Goal: Check status: Check status

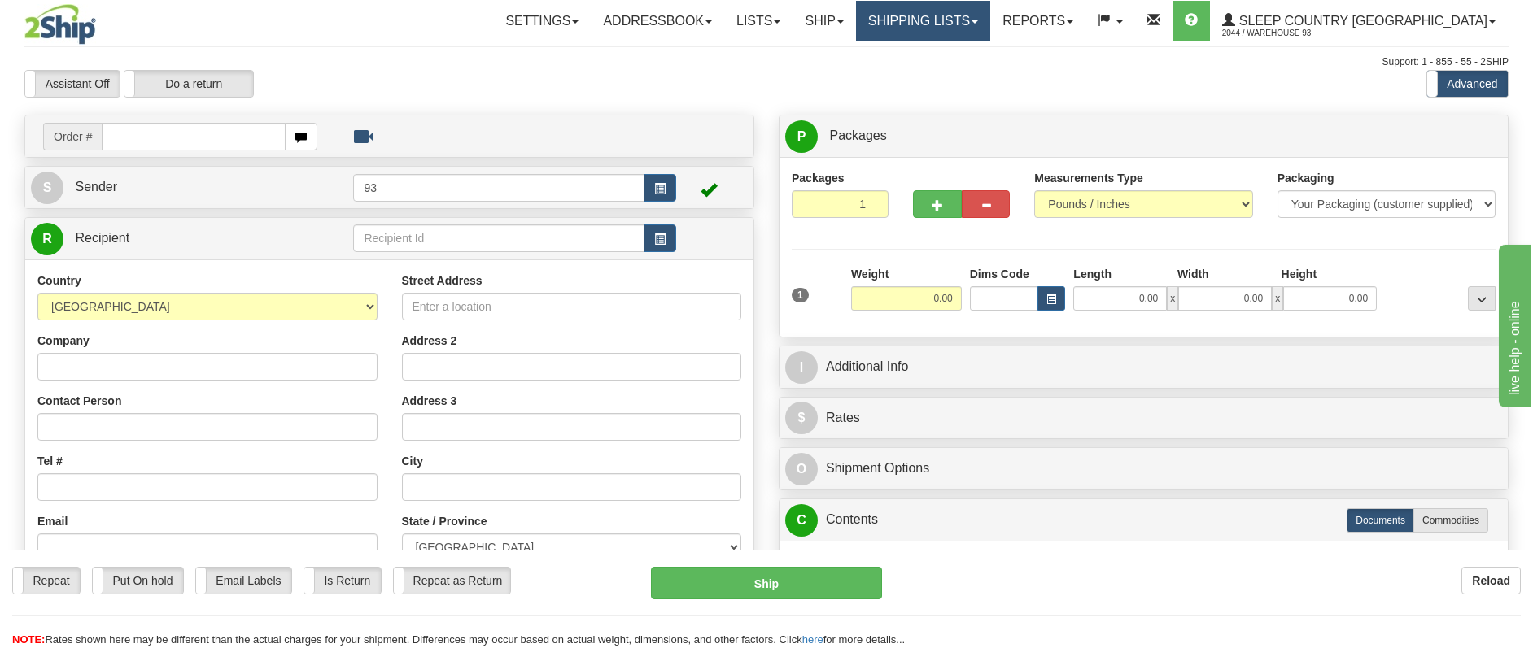
click at [990, 18] on link "Shipping lists" at bounding box center [923, 21] width 134 height 41
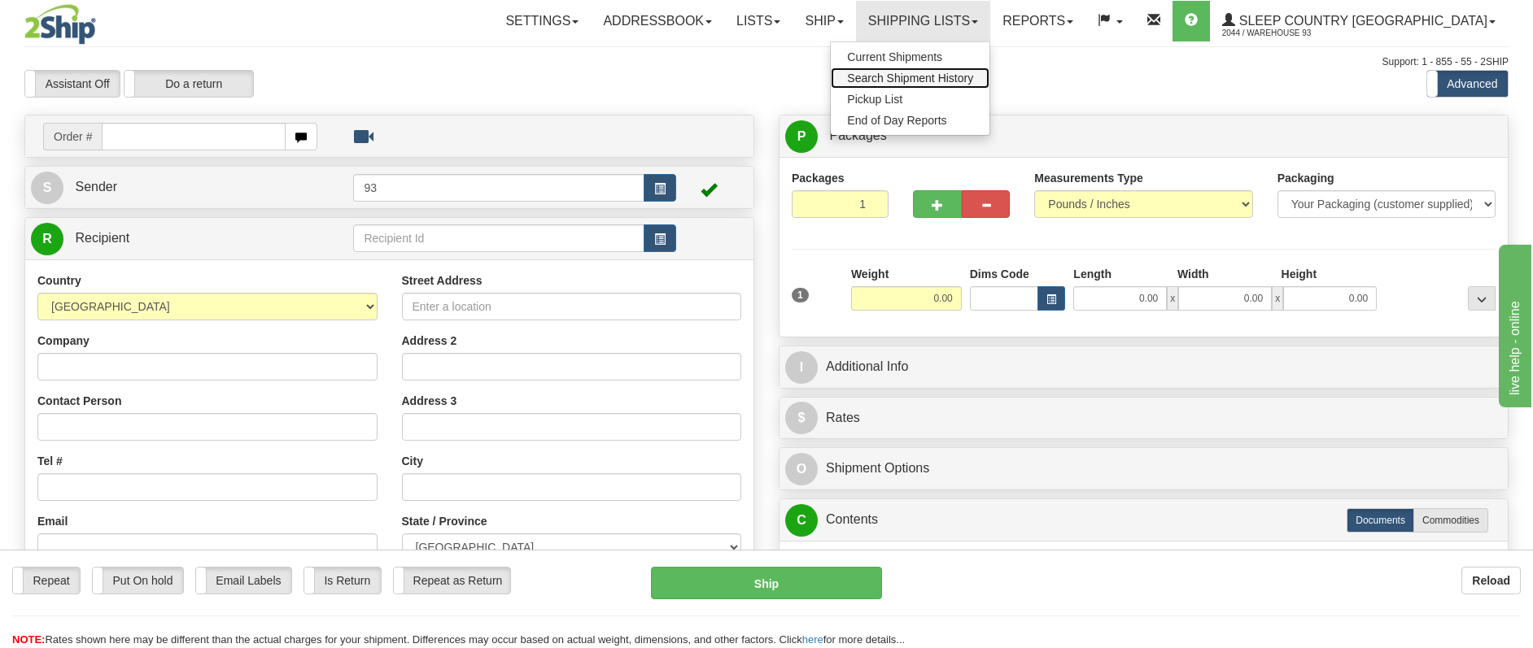
click at [973, 72] on span "Search Shipment History" at bounding box center [910, 78] width 126 height 13
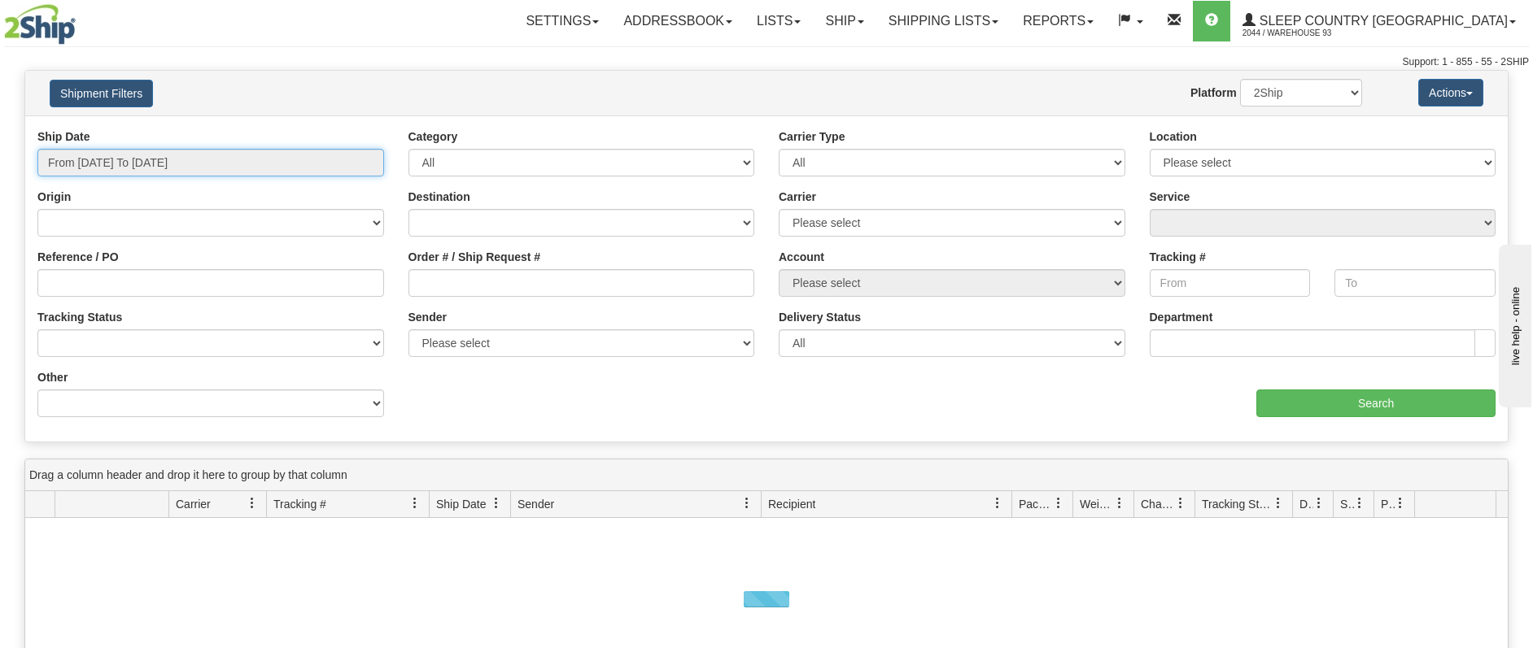
click at [206, 164] on input "From [DATE] To [DATE]" at bounding box center [210, 163] width 347 height 28
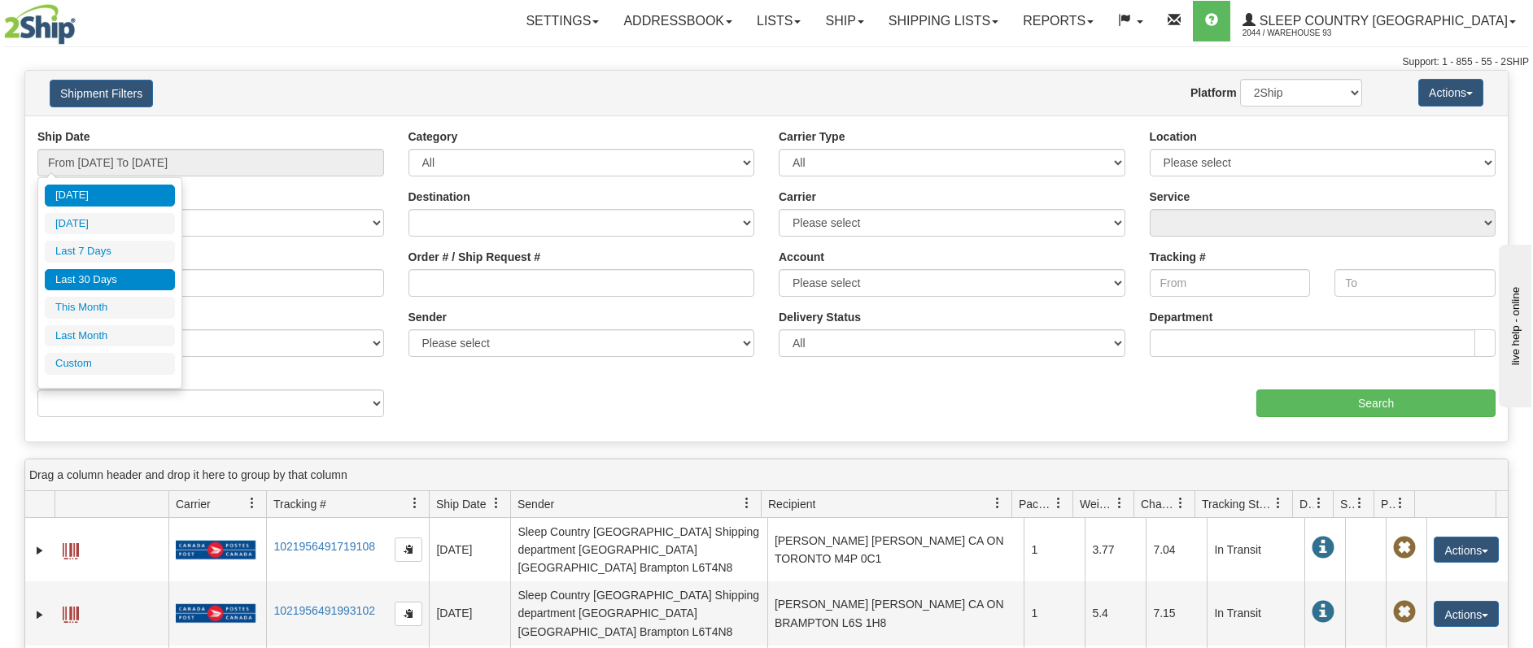
click at [155, 280] on li "Last 30 Days" at bounding box center [110, 280] width 130 height 22
type input "From [DATE] To [DATE]"
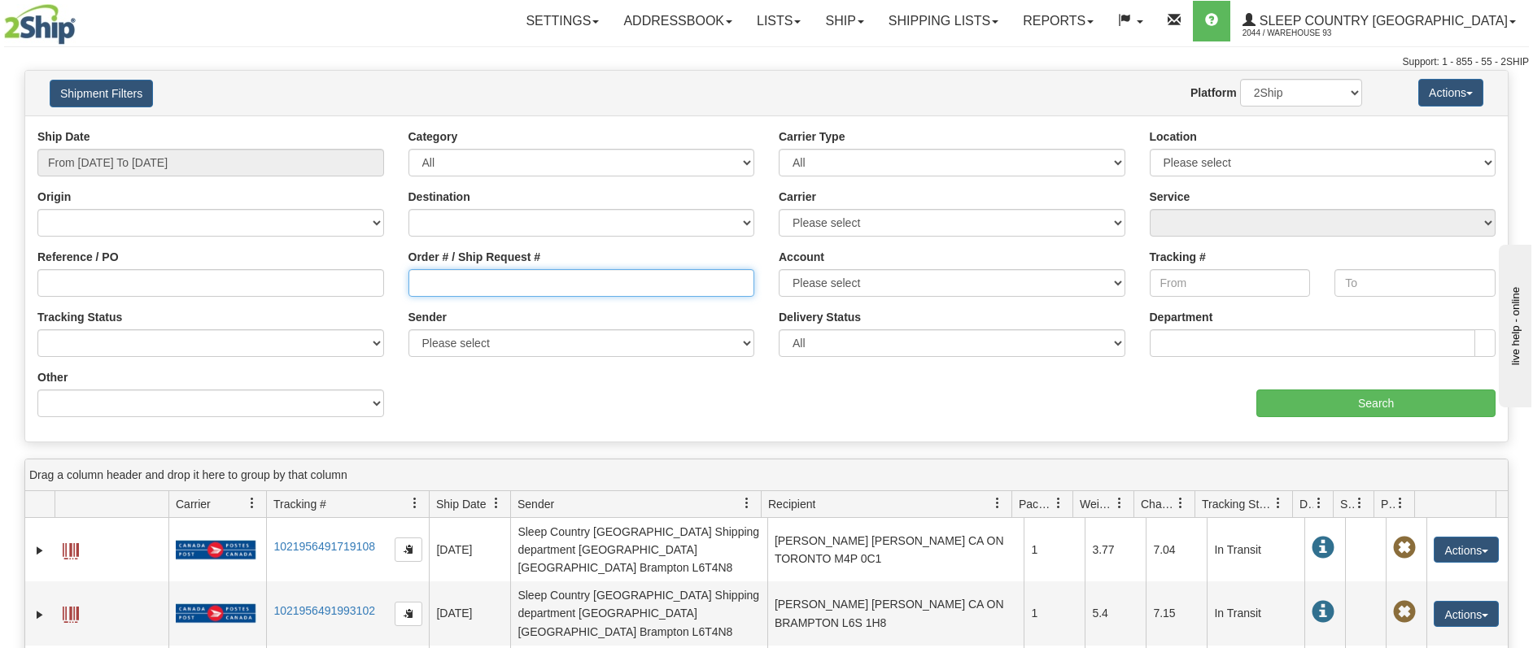
click at [478, 289] on input "Order # / Ship Request #" at bounding box center [581, 283] width 347 height 28
paste input "- 9007H964642"
click at [426, 287] on input "- 9007H964642" at bounding box center [581, 283] width 347 height 28
type input "9007H964642"
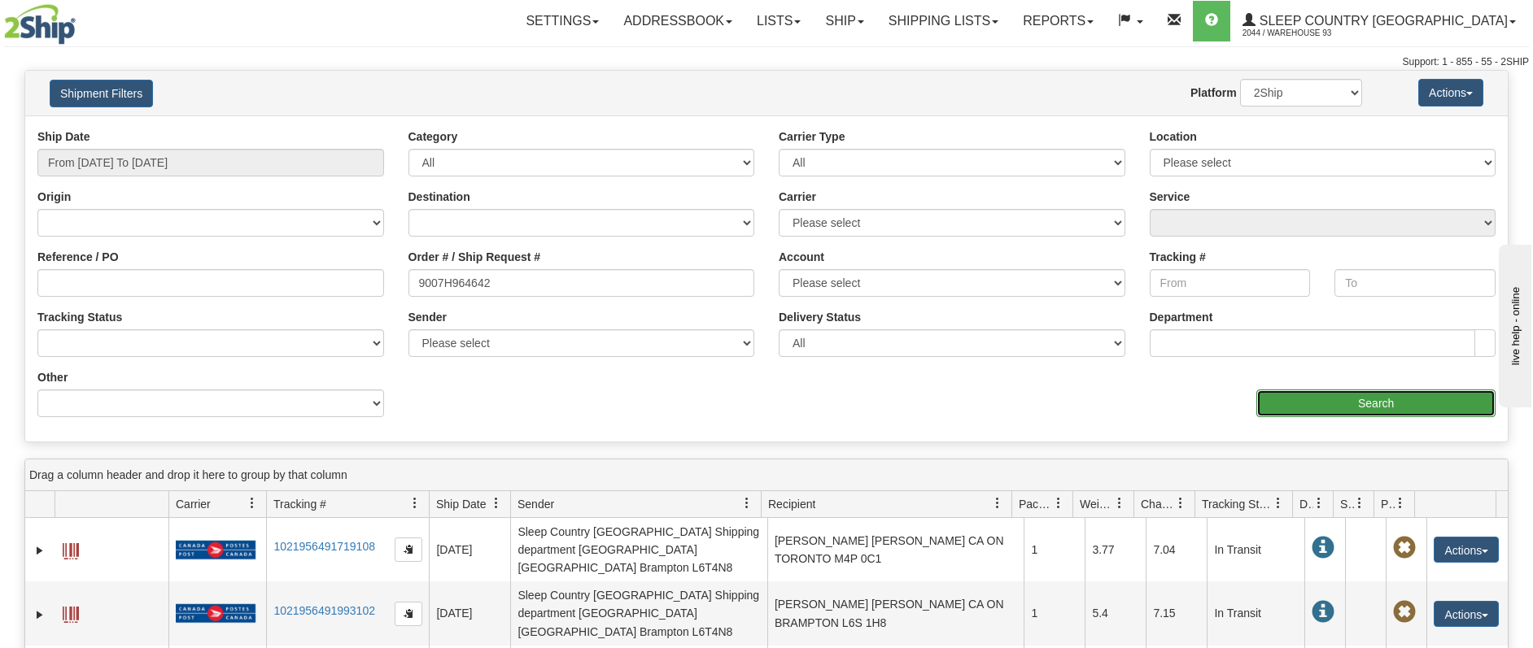
click at [1390, 399] on input "Search" at bounding box center [1375, 404] width 239 height 28
